Goal: Contribute content

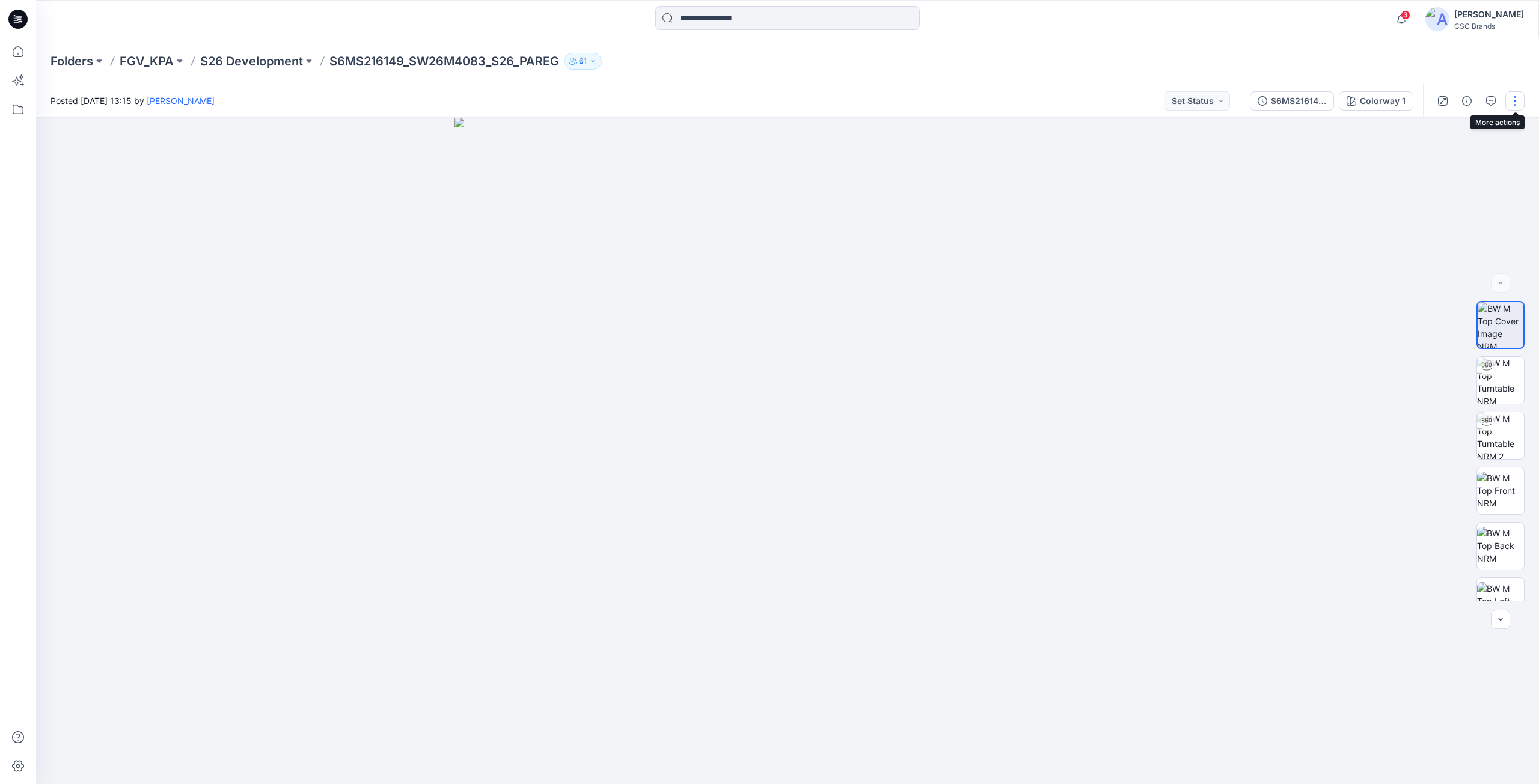
click at [1511, 99] on button "button" at bounding box center [1515, 101] width 19 height 19
click at [1472, 155] on button "Edit" at bounding box center [1464, 163] width 111 height 22
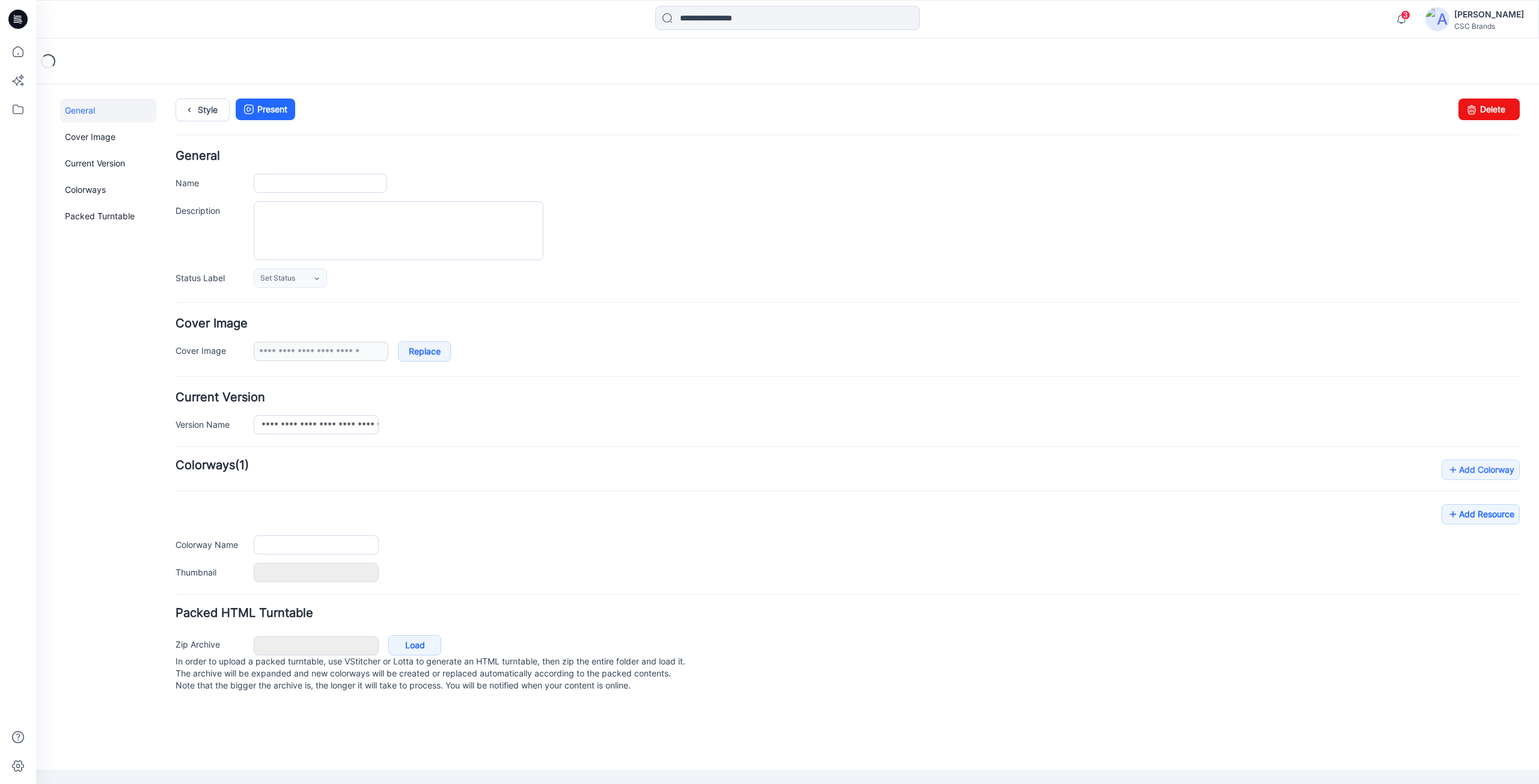
type input "**********"
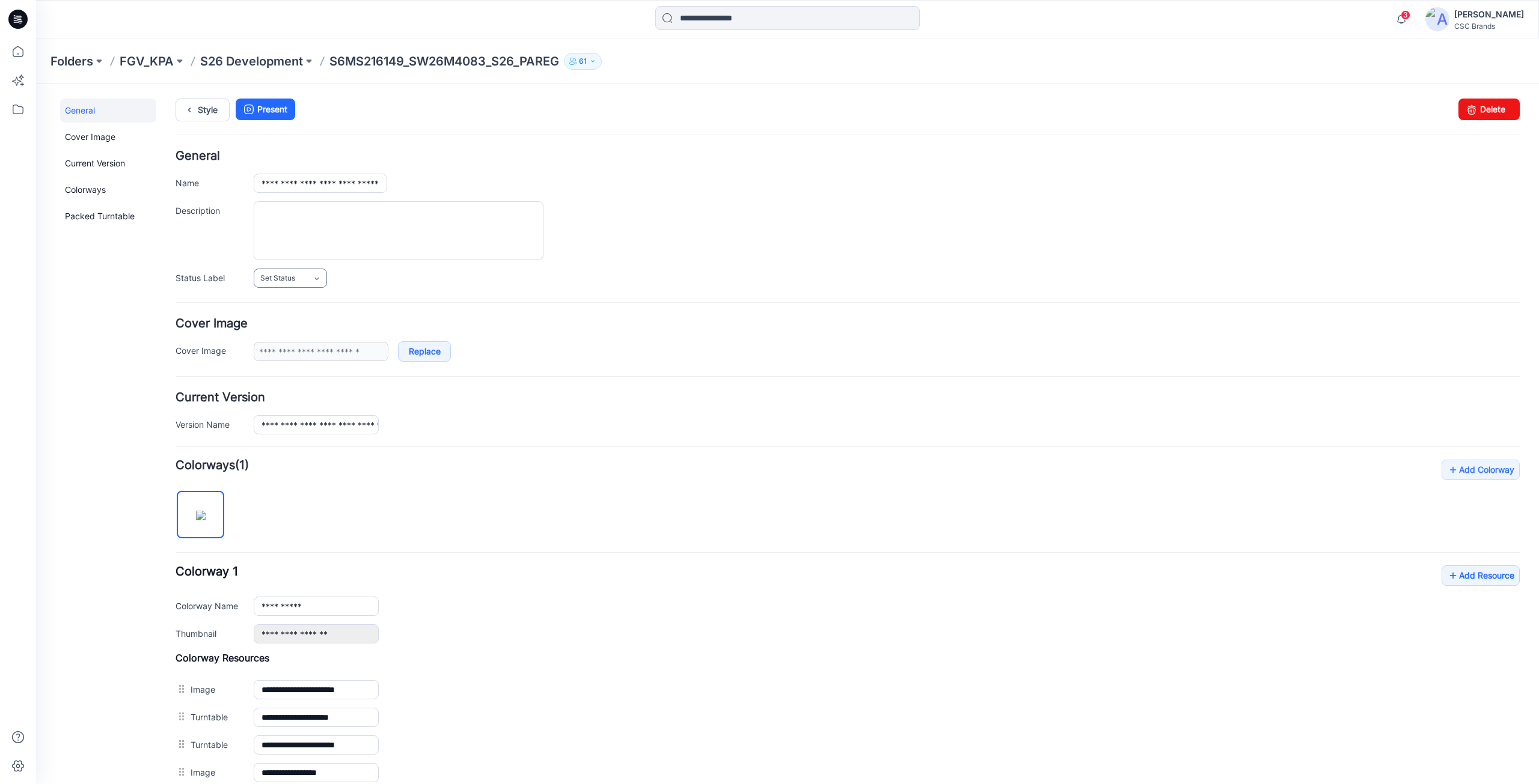
click at [301, 281] on link "Set Status" at bounding box center [289, 279] width 73 height 19
click at [295, 409] on link "F/A Virtual" at bounding box center [302, 409] width 92 height 25
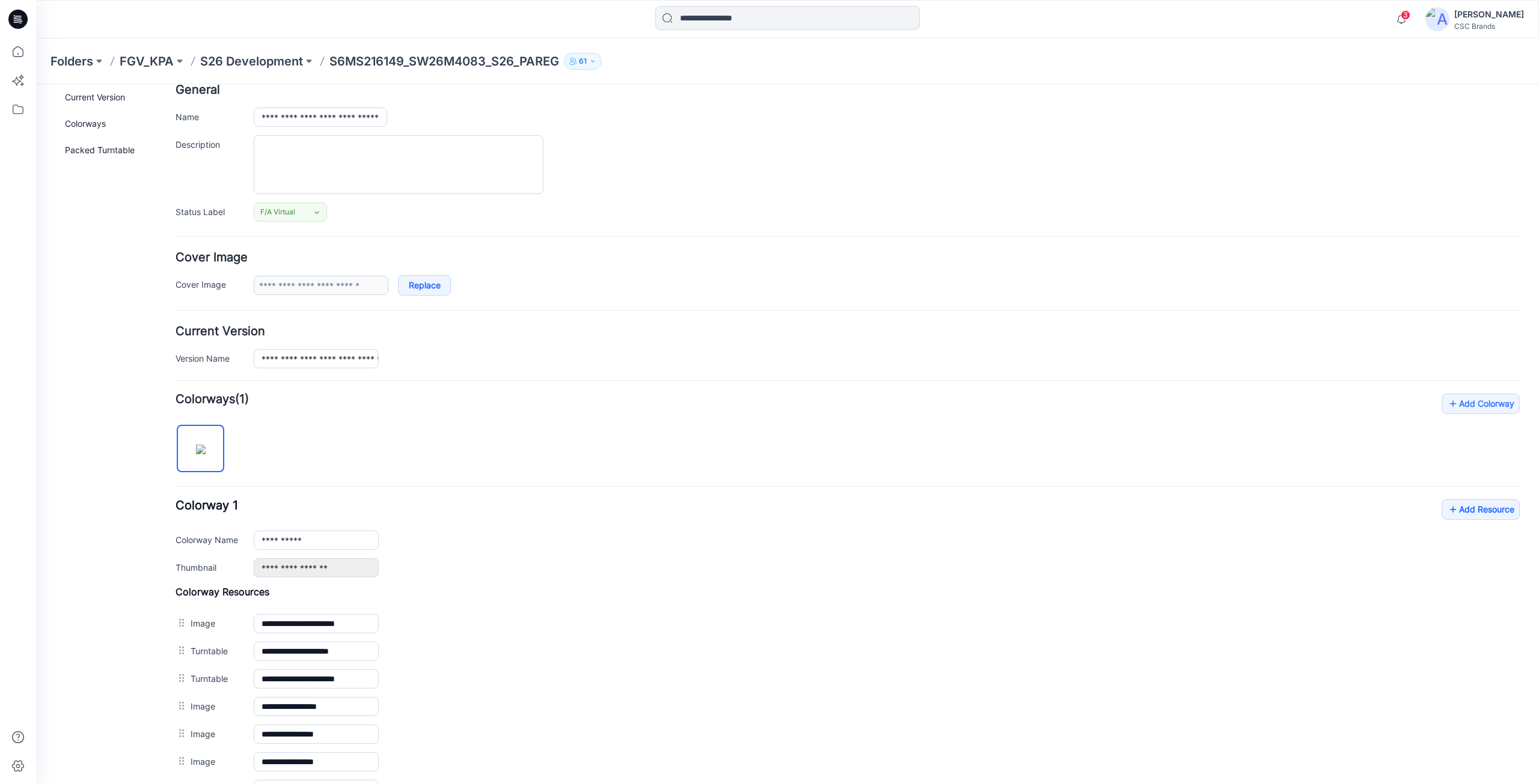
scroll to position [250, 0]
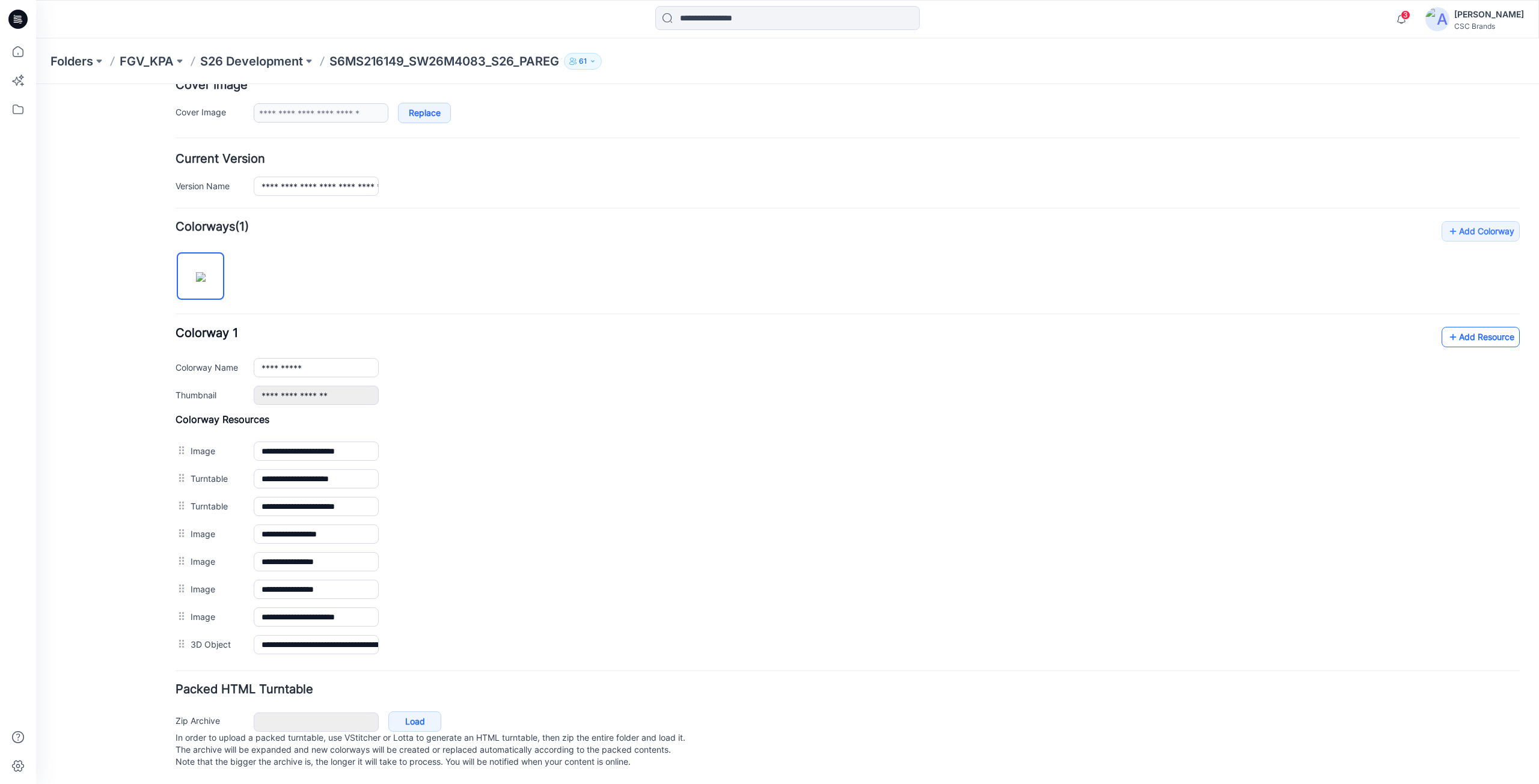
click at [1493, 334] on link "Add Resource" at bounding box center [1481, 337] width 78 height 20
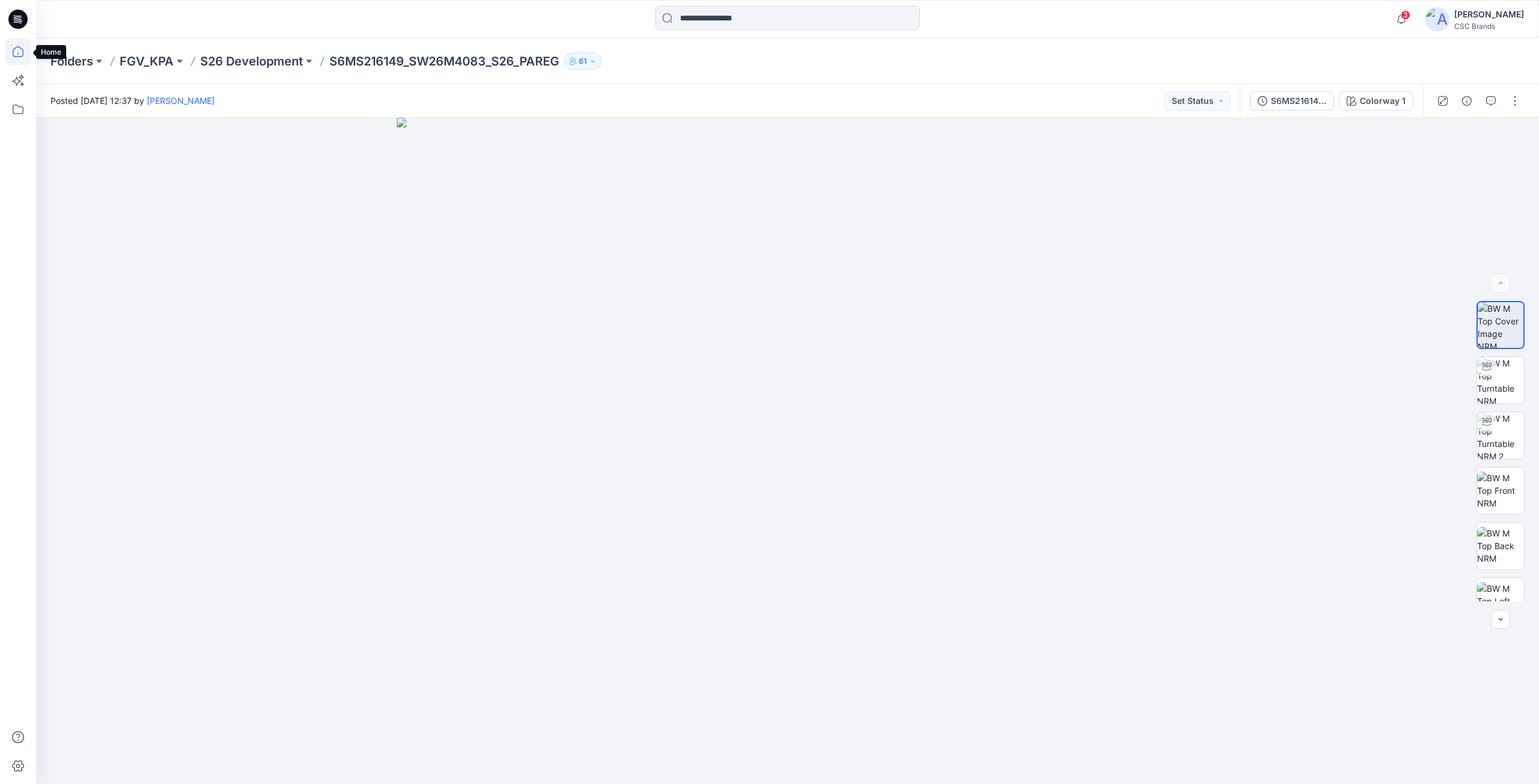
click at [21, 52] on icon at bounding box center [18, 51] width 26 height 26
